Goal: Task Accomplishment & Management: Use online tool/utility

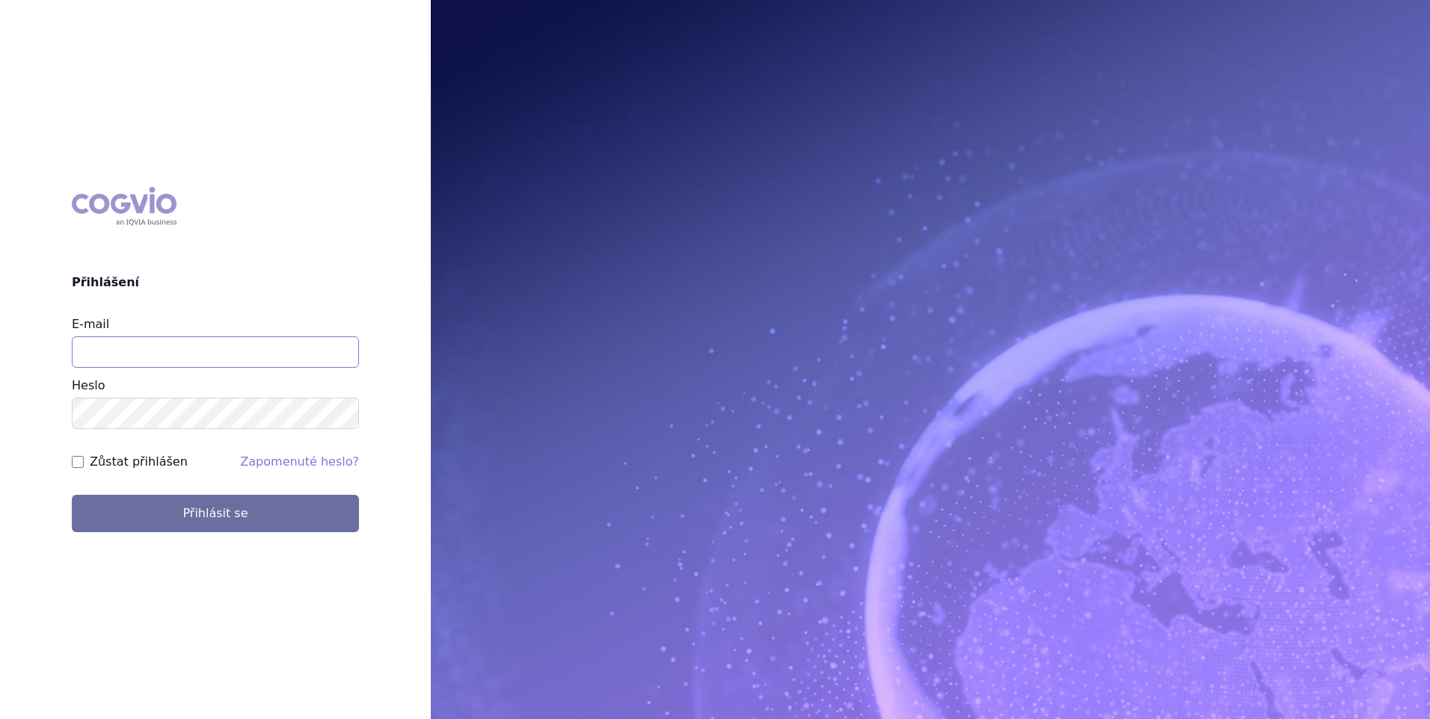
type input "[PERSON_NAME][EMAIL_ADDRESS][DOMAIN_NAME]"
click at [133, 468] on label "Zůstat přihlášen" at bounding box center [139, 462] width 98 height 18
click at [84, 468] on input "Zůstat přihlášen" at bounding box center [78, 462] width 12 height 12
checkbox input "true"
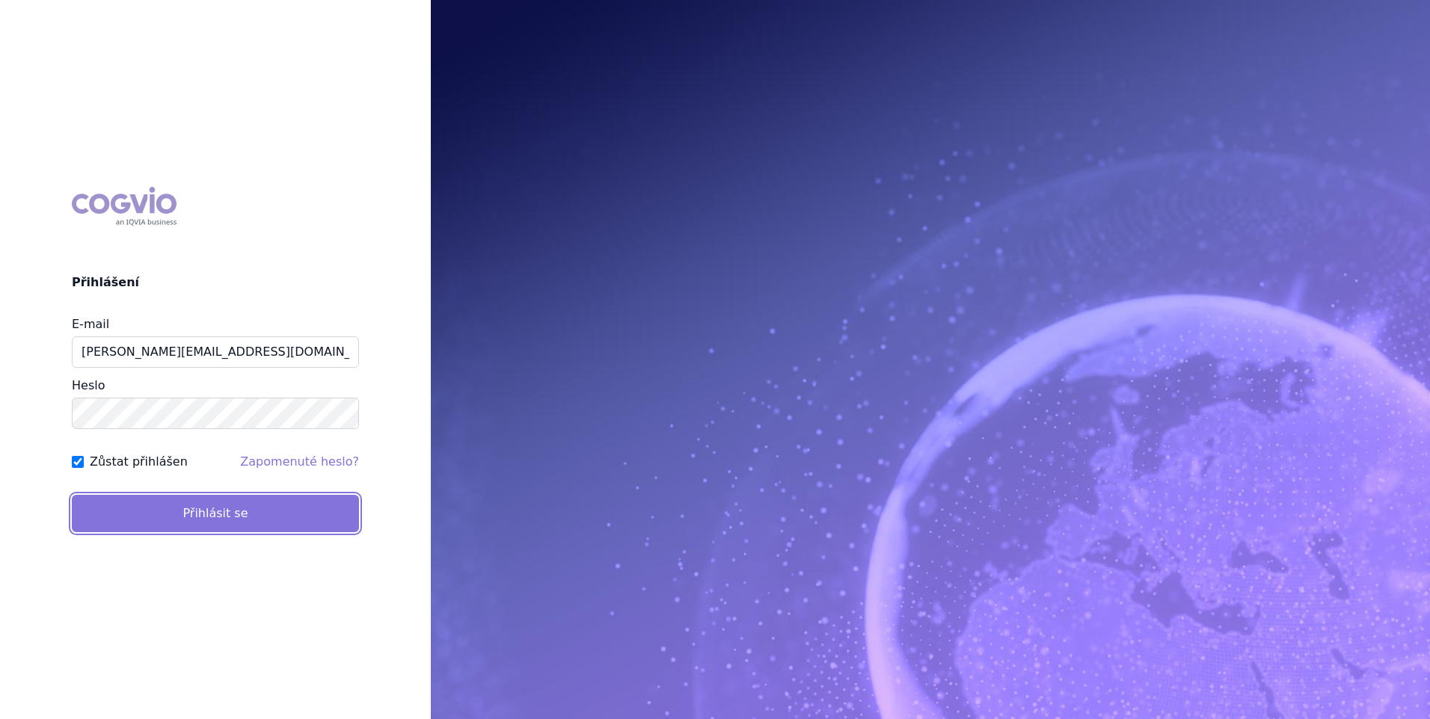
click at [136, 517] on button "Přihlásit se" at bounding box center [215, 513] width 287 height 37
